Goal: Answer question/provide support

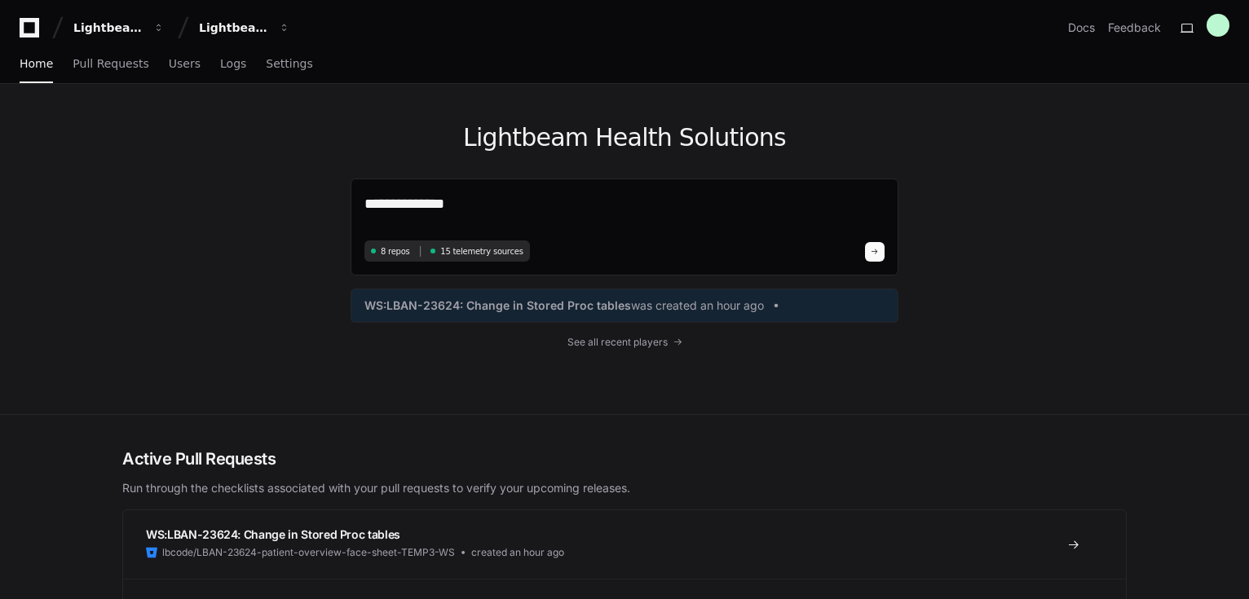
drag, startPoint x: 462, startPoint y: 204, endPoint x: 81, endPoint y: 171, distance: 382.2
click at [81, 171] on div "**********" at bounding box center [624, 249] width 1249 height 331
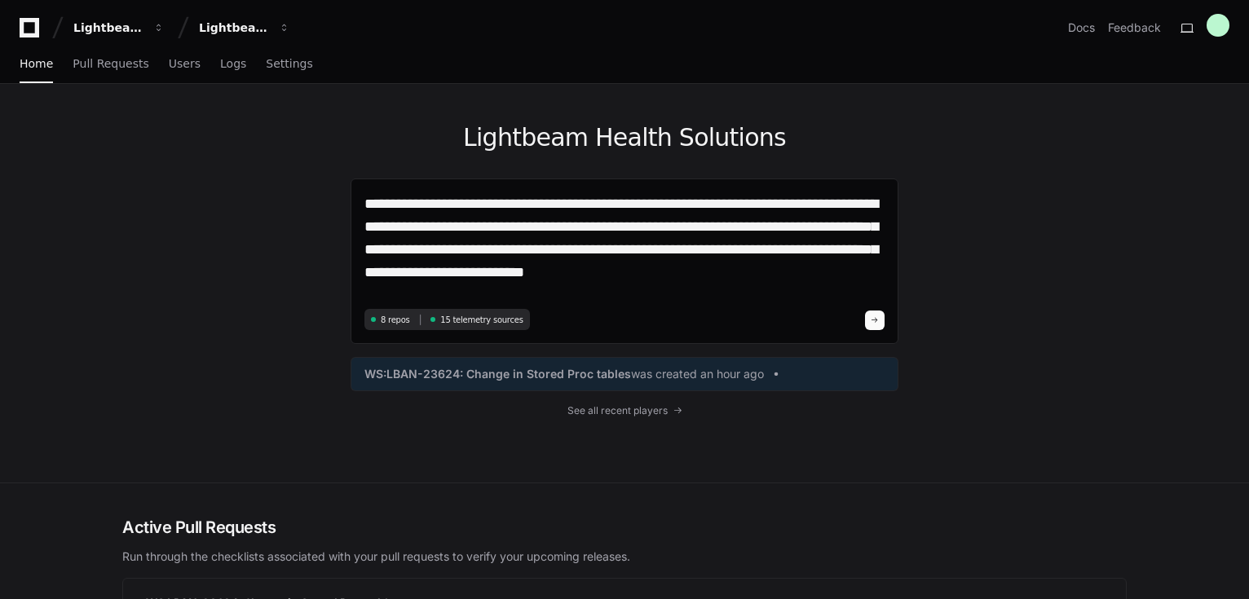
type textarea "**********"
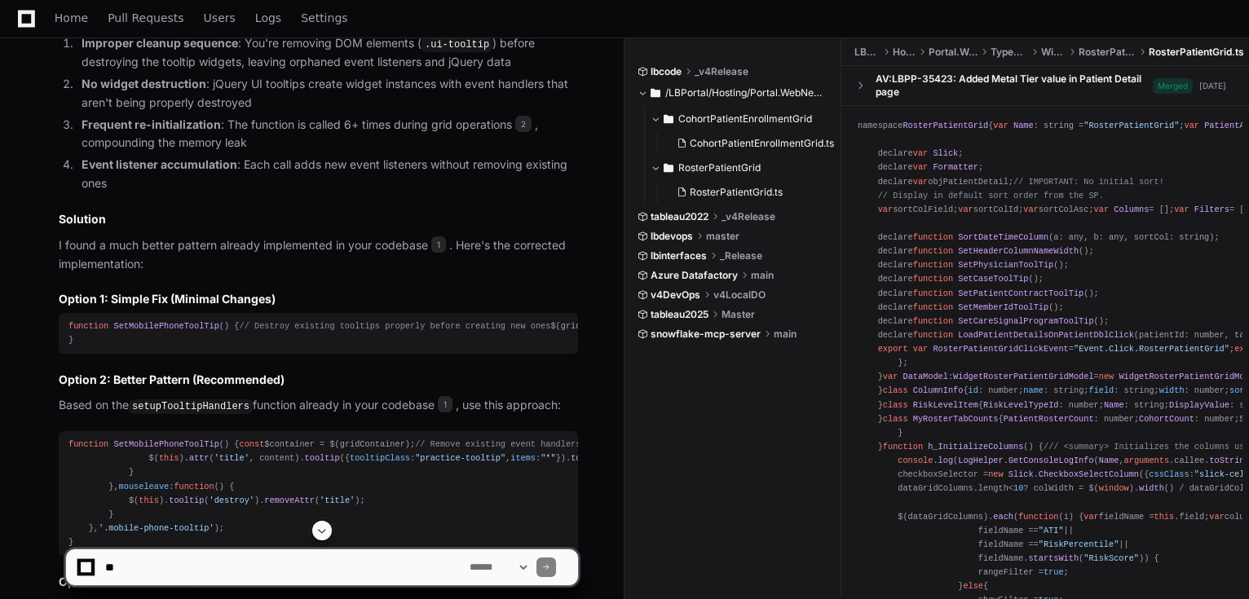
scroll to position [1249, 0]
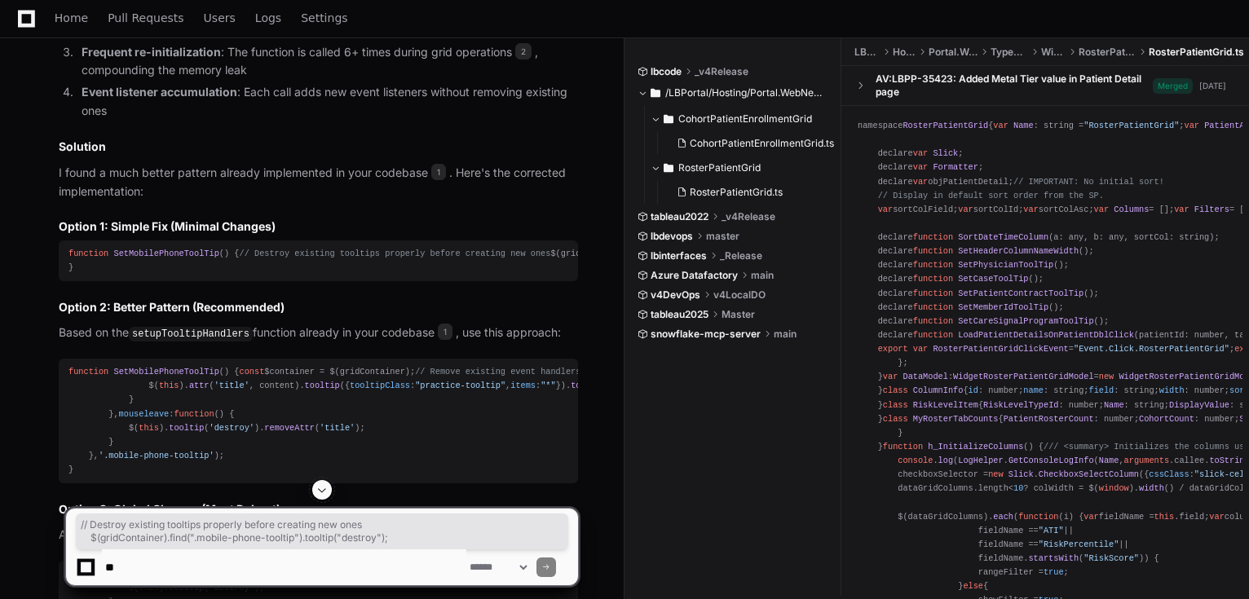
drag, startPoint x: 394, startPoint y: 281, endPoint x: -6, endPoint y: 270, distance: 399.7
copy div "// Destroy existing tooltips properly before creating new ones $(gridContainer)…"
click at [248, 275] on div "function SetMobilePhoneToolTip ( ) { // Destroy existing tooltips properly befo…" at bounding box center [319, 261] width 500 height 28
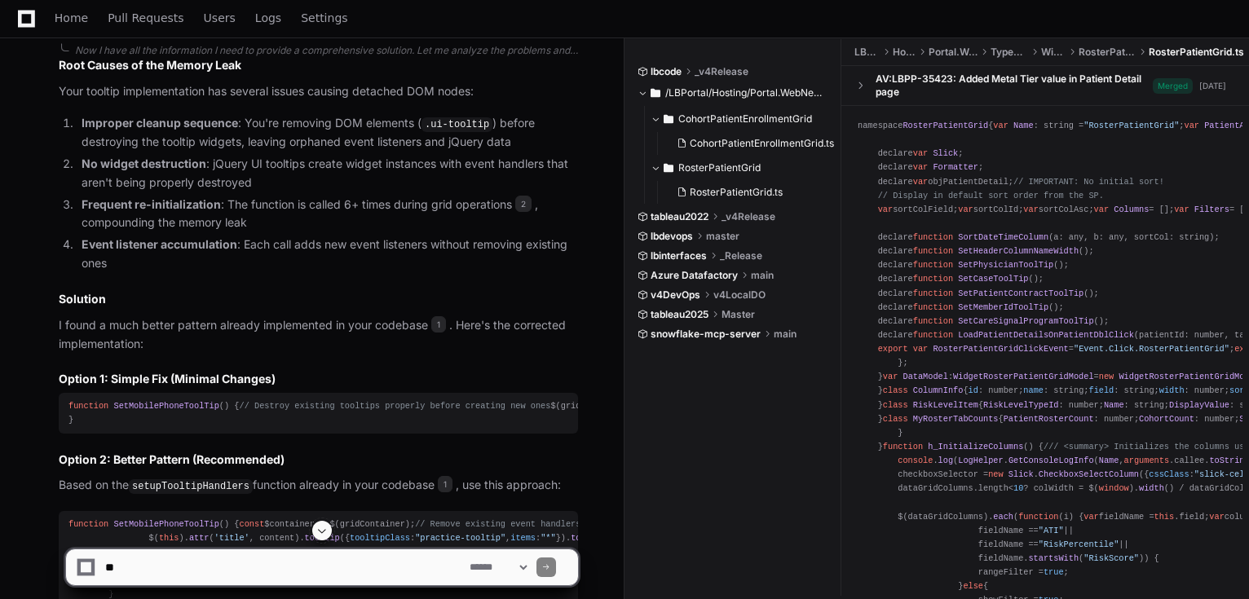
scroll to position [1089, 0]
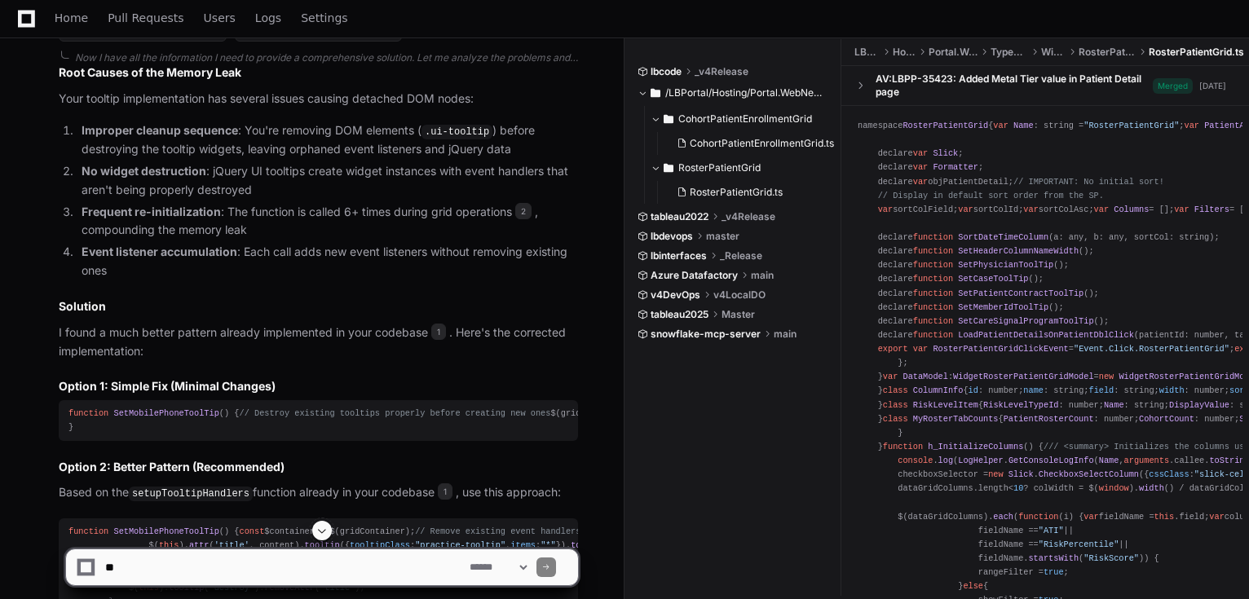
click at [160, 381] on h3 "Option 1: Simple Fix (Minimal Changes)" at bounding box center [318, 386] width 519 height 16
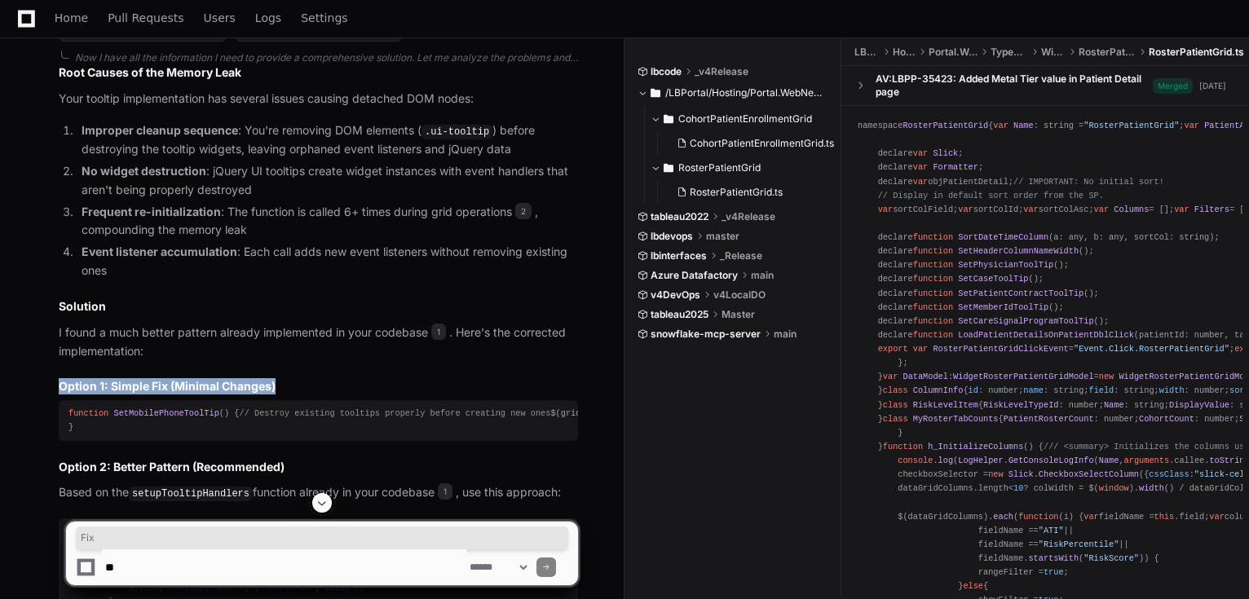
click at [160, 381] on h3 "Option 1: Simple Fix (Minimal Changes)" at bounding box center [318, 386] width 519 height 16
click at [160, 564] on textarea at bounding box center [284, 568] width 365 height 36
paste textarea "**********"
type textarea "**********"
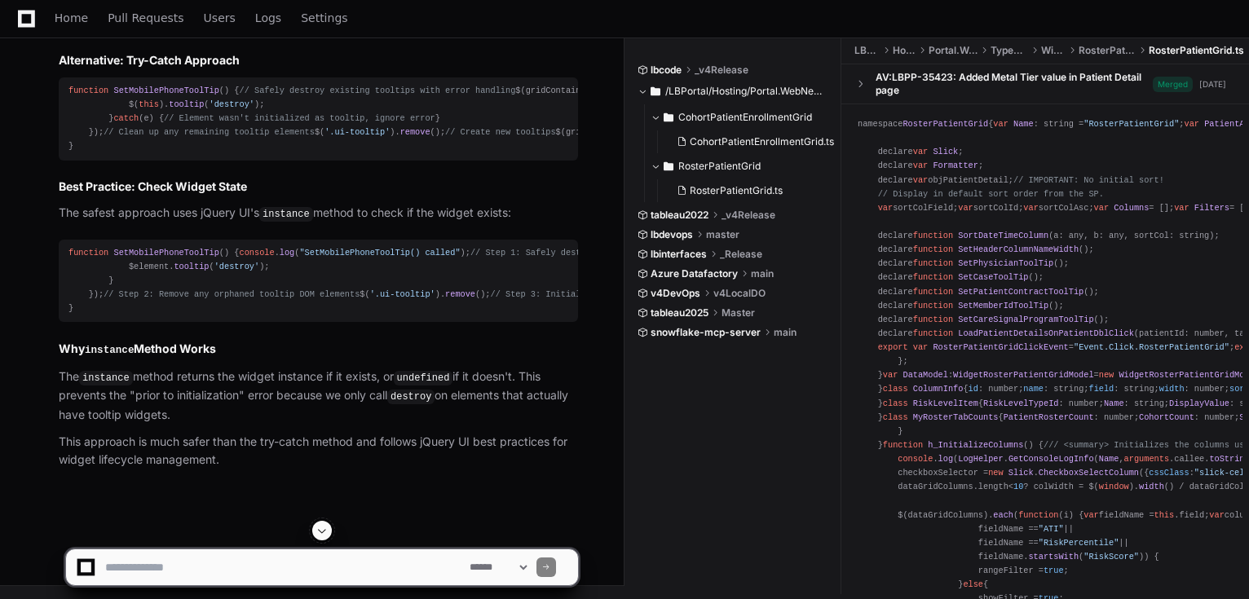
scroll to position [3676, 0]
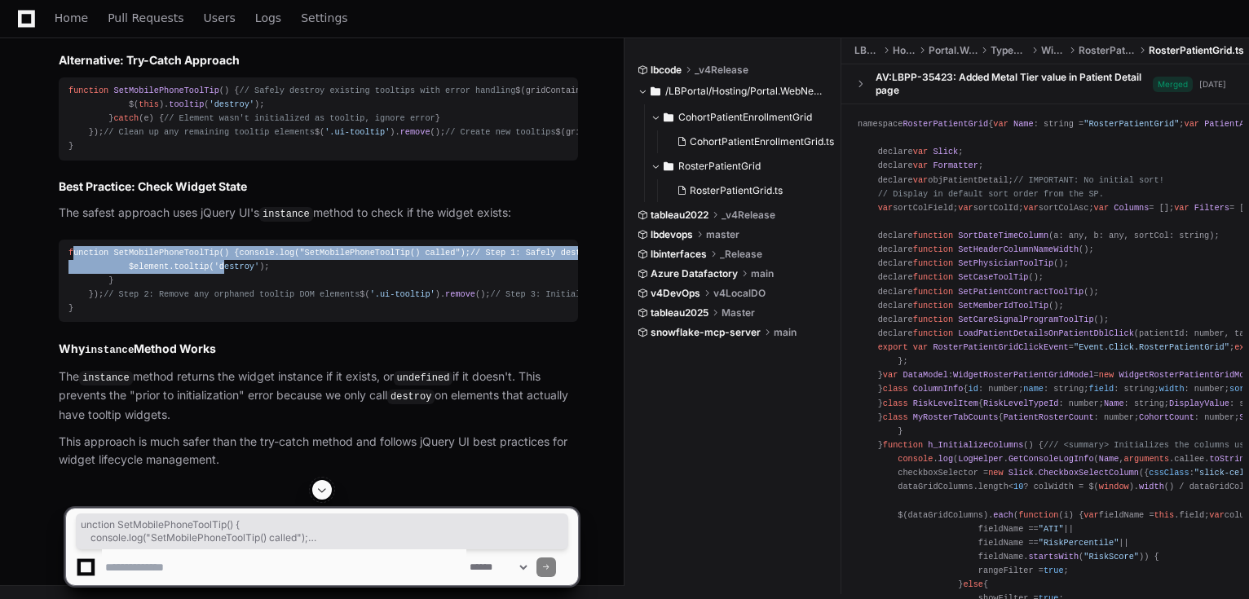
drag, startPoint x: 72, startPoint y: 227, endPoint x: 212, endPoint y: 323, distance: 170.1
click at [212, 316] on div "function SetMobilePhoneToolTip ( ) { console . log ( "SetMobilePhoneToolTip() c…" at bounding box center [319, 281] width 500 height 70
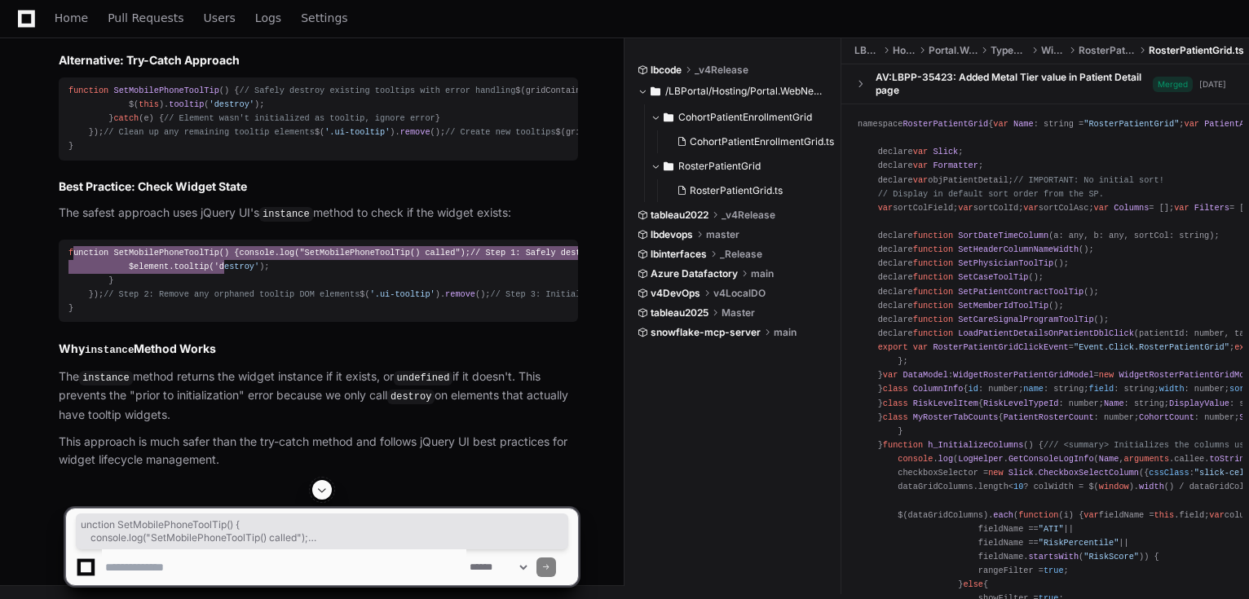
scroll to position [3872, 0]
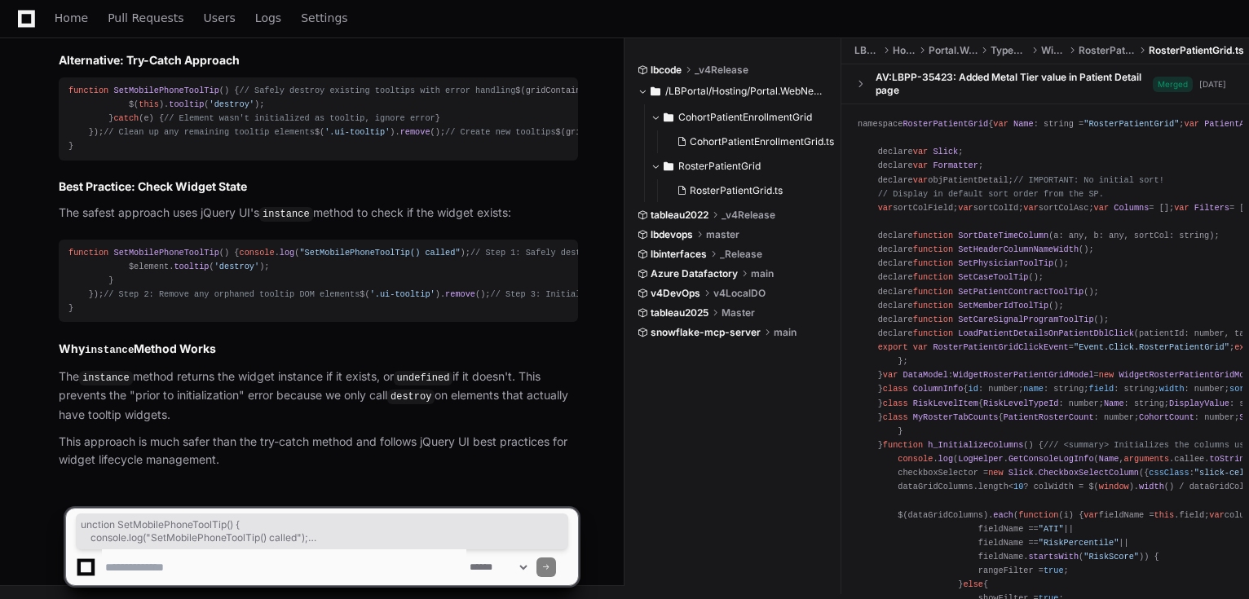
drag, startPoint x: 176, startPoint y: 289, endPoint x: 2, endPoint y: 303, distance: 174.2
click at [176, 289] on div "function SetMobilePhoneToolTip ( ) { console . log ( "SetMobilePhoneToolTip() c…" at bounding box center [319, 281] width 500 height 70
drag, startPoint x: 91, startPoint y: 315, endPoint x: 42, endPoint y: 287, distance: 56.2
click at [42, 287] on div "Thinking The user is getting an error when trying to call `.tooltip("destroy")`…" at bounding box center [302, 150] width 552 height 640
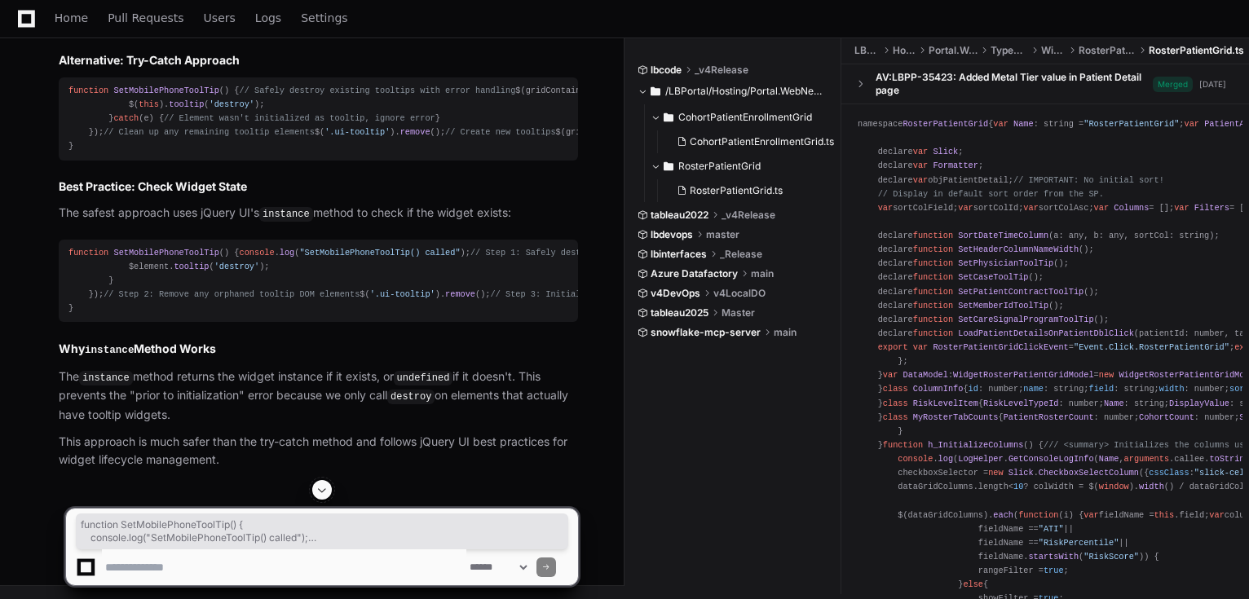
copy div "function SetMobilePhoneToolTip ( ) { console . log ( "SetMobilePhoneToolTip() c…"
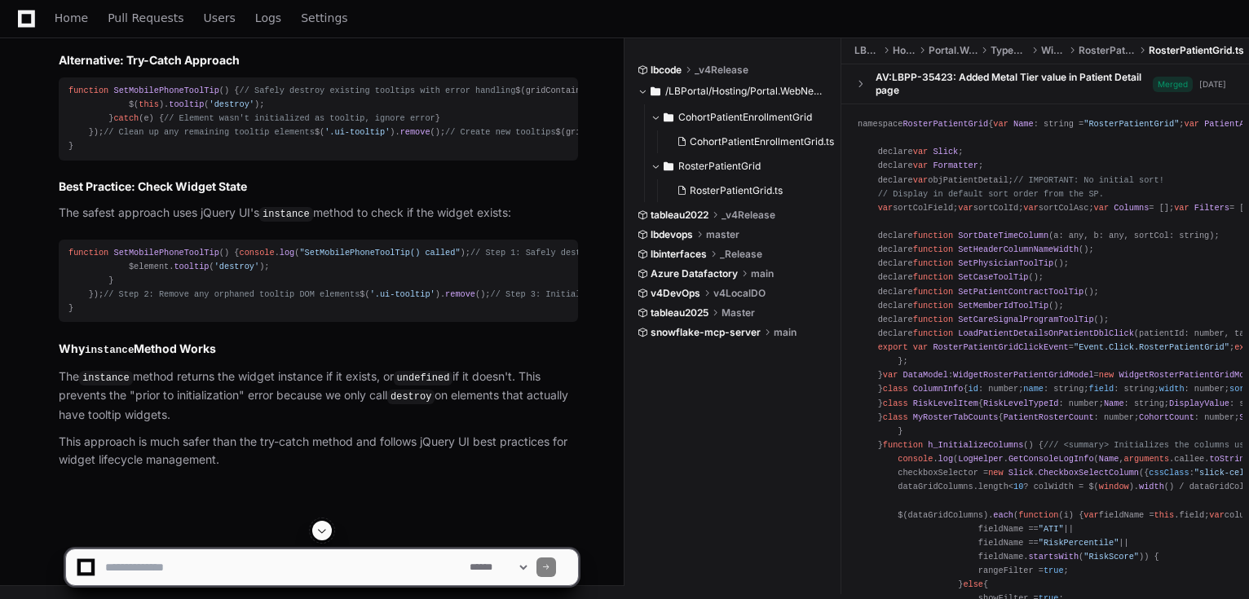
scroll to position [3024, 0]
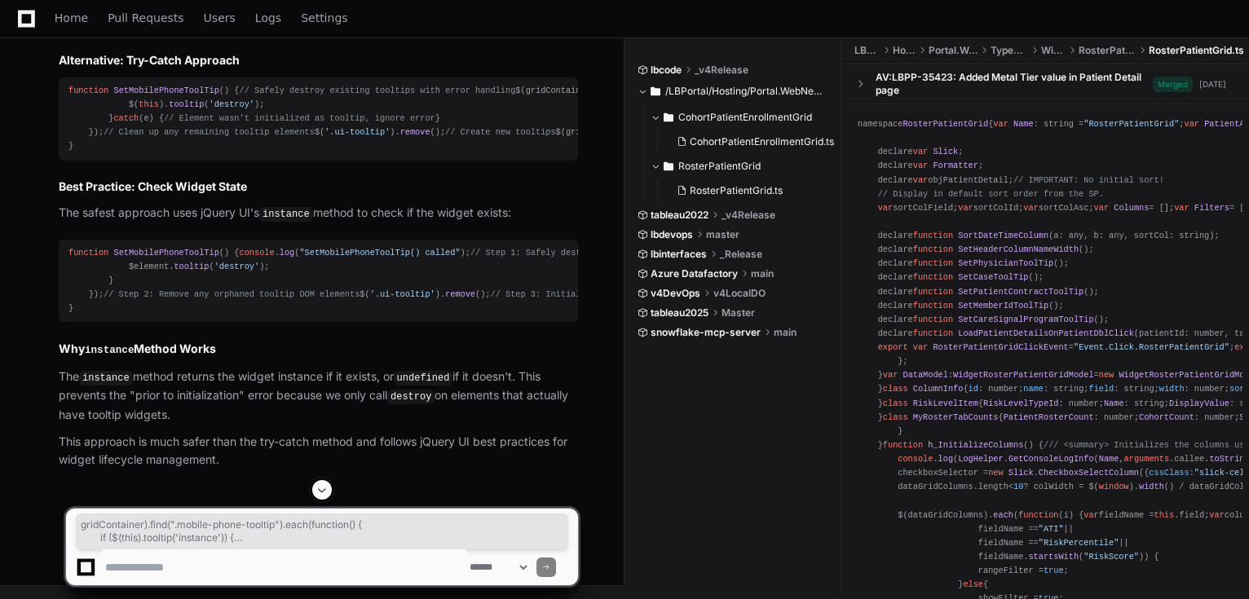
drag, startPoint x: 91, startPoint y: 440, endPoint x: 102, endPoint y: 254, distance: 185.5
click at [166, 11] on span "// Clean up any orphaned tooltip elements" at bounding box center [207, 6] width 206 height 10
drag, startPoint x: 93, startPoint y: 437, endPoint x: 65, endPoint y: 199, distance: 239.7
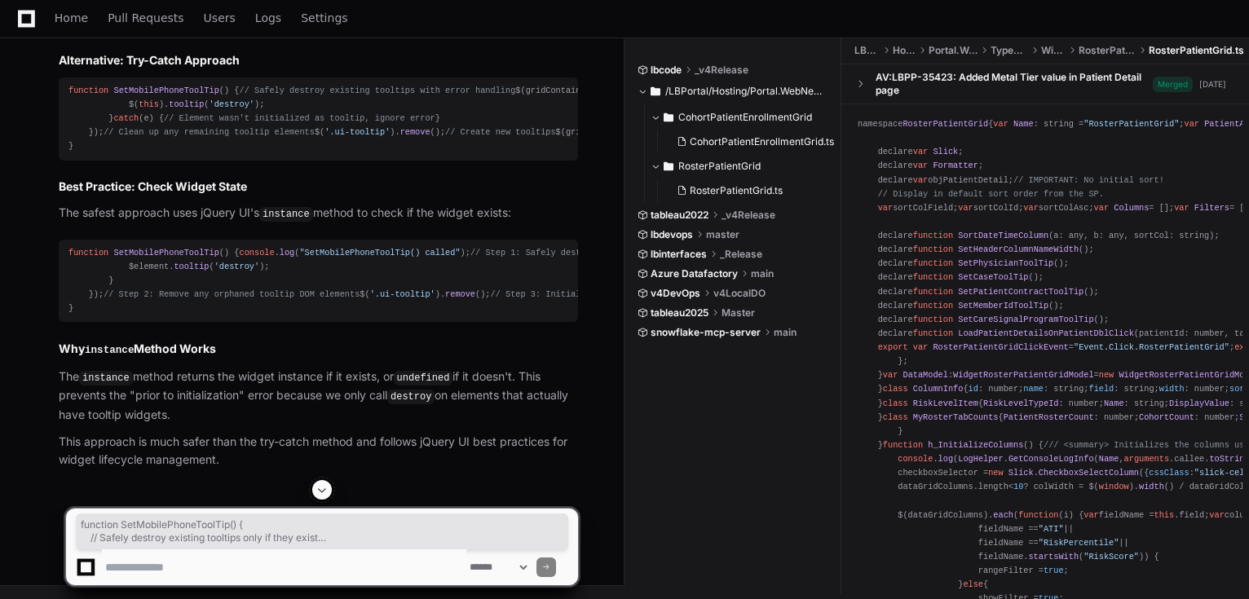
copy div "function SetMobilePhoneToolTip ( ) { // Safely destroy existing tooltips only i…"
drag, startPoint x: 102, startPoint y: 420, endPoint x: 30, endPoint y: 212, distance: 220.0
click at [30, 212] on div "Thinking The user is getting an error when trying to call `.tooltip("destroy")`…" at bounding box center [302, 150] width 552 height 640
copy div "// Safely destroy existing tooltips only if they exist $(gridContainer). find (…"
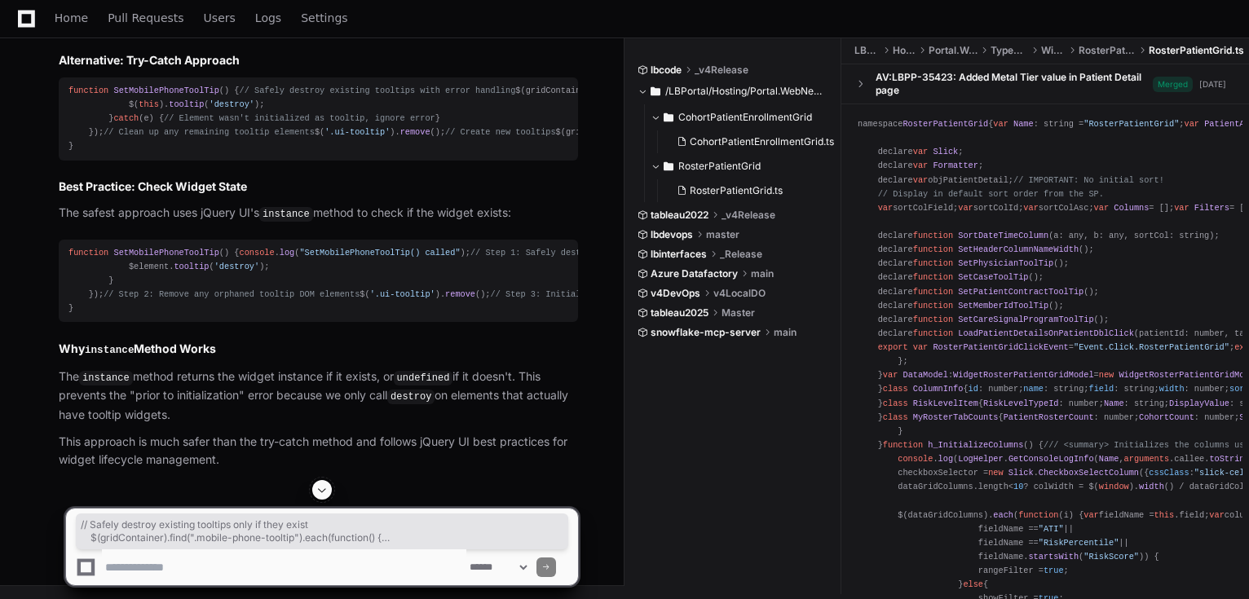
click at [201, 558] on textarea at bounding box center [284, 568] width 365 height 36
click at [267, 568] on textarea at bounding box center [284, 568] width 365 height 36
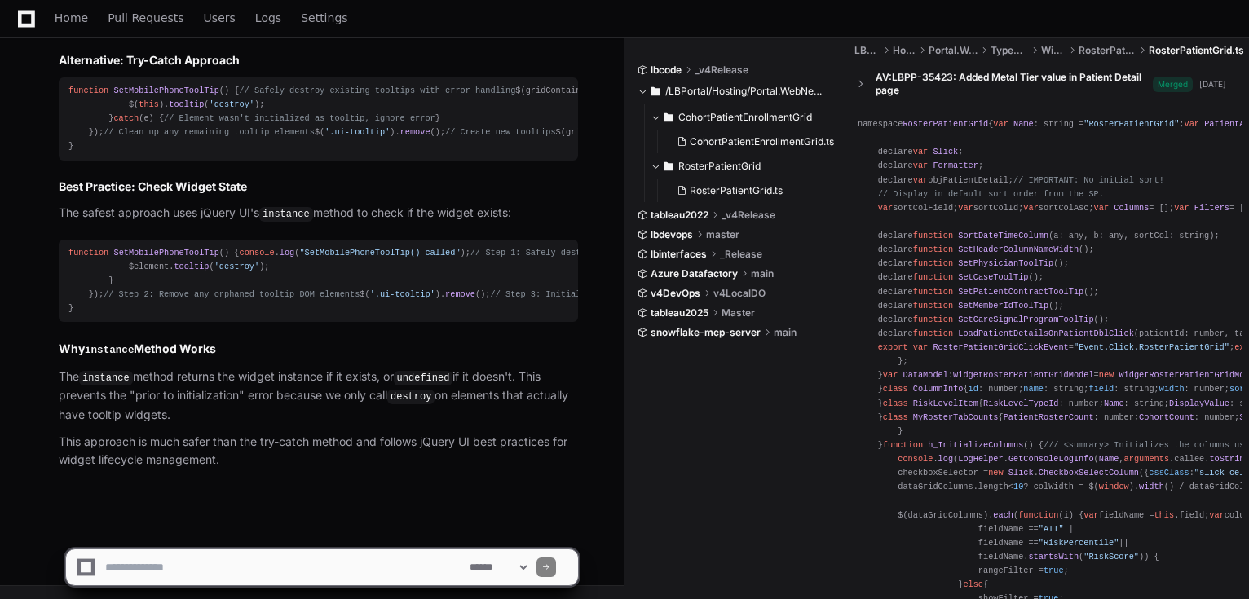
click at [351, 564] on textarea at bounding box center [284, 568] width 365 height 36
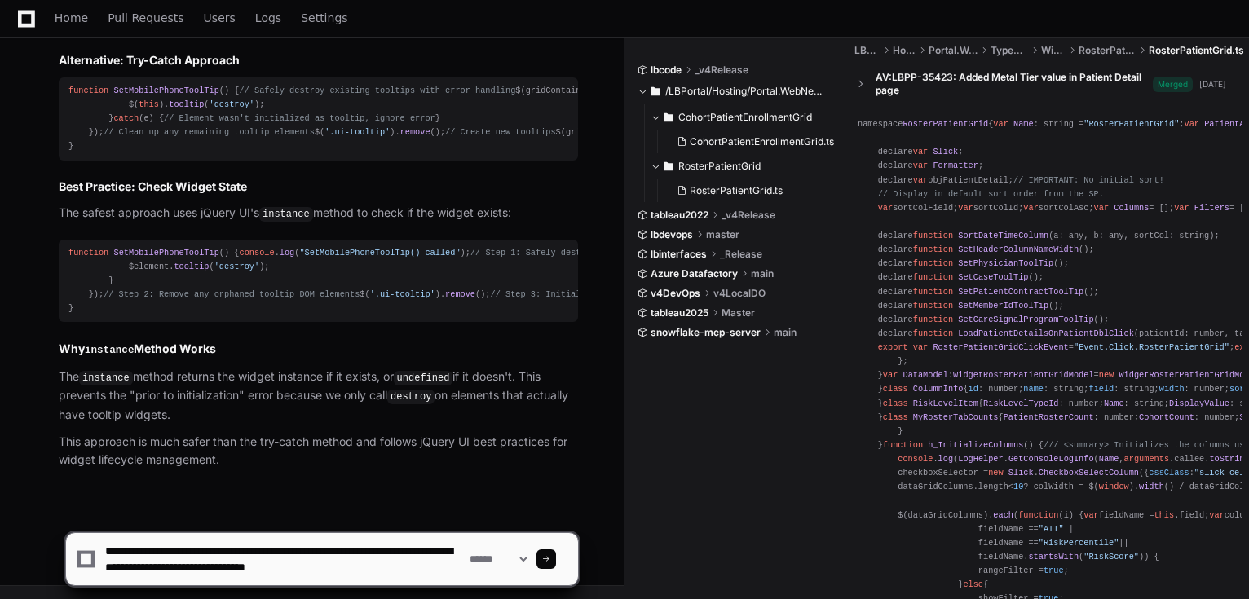
paste textarea "**********"
type textarea "**********"
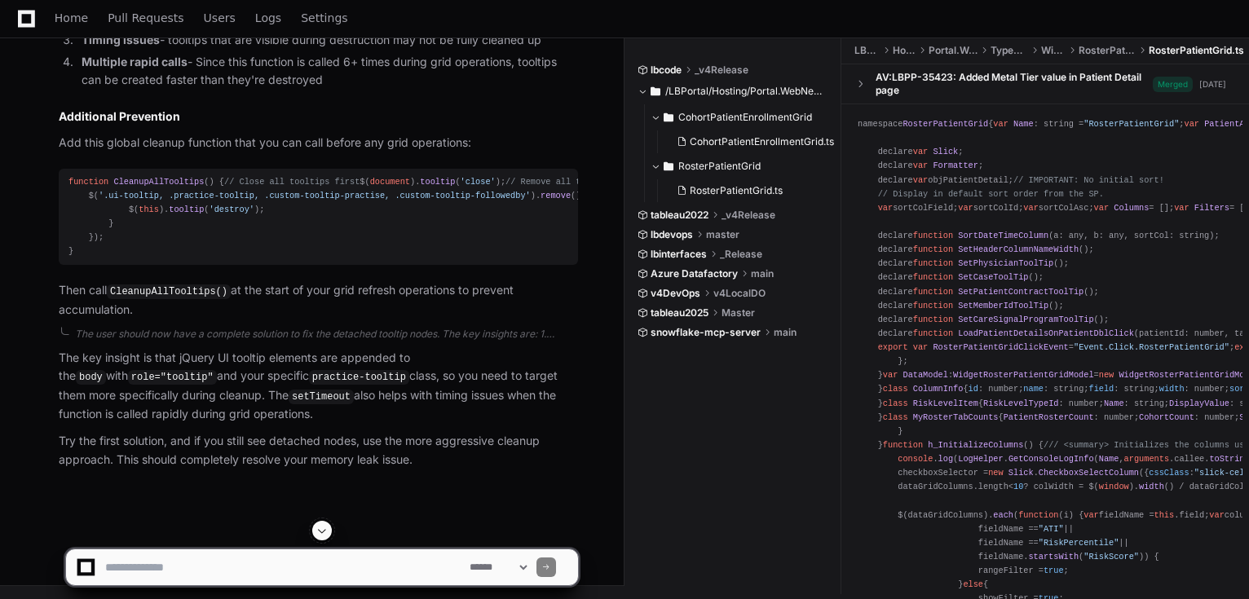
scroll to position [5156, 0]
